Goal: Task Accomplishment & Management: Manage account settings

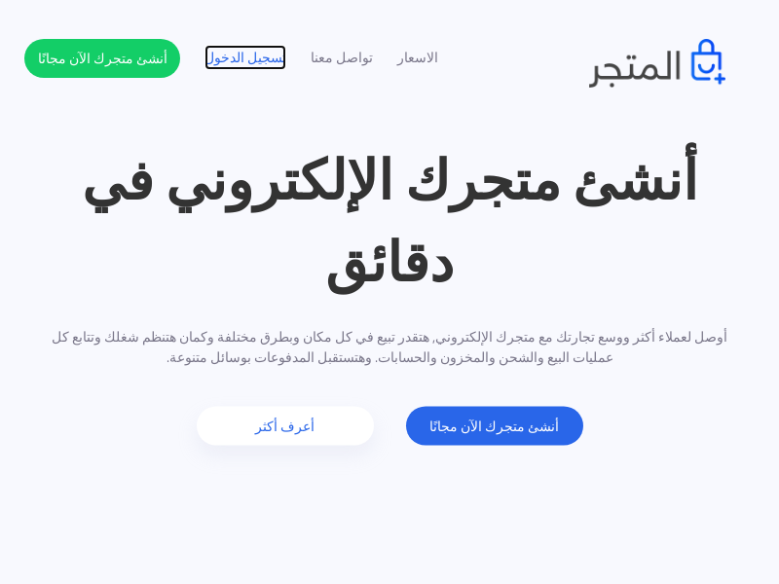
click at [243, 57] on link "تسجيل الدخول" at bounding box center [245, 58] width 82 height 20
